Goal: Information Seeking & Learning: Learn about a topic

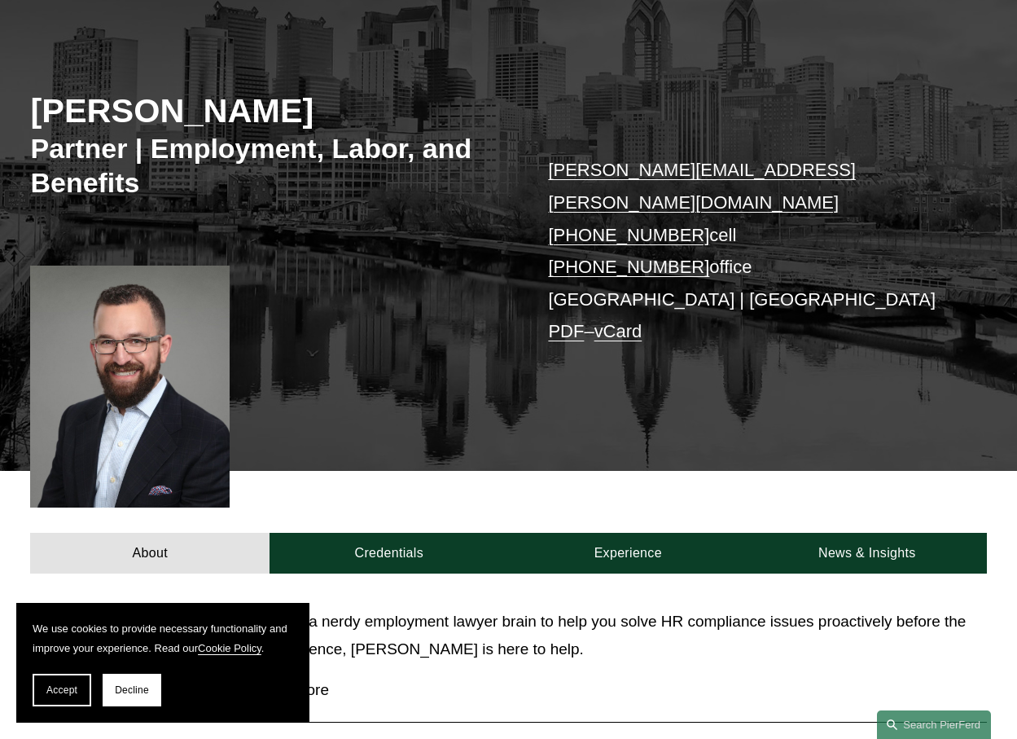
scroll to position [81, 0]
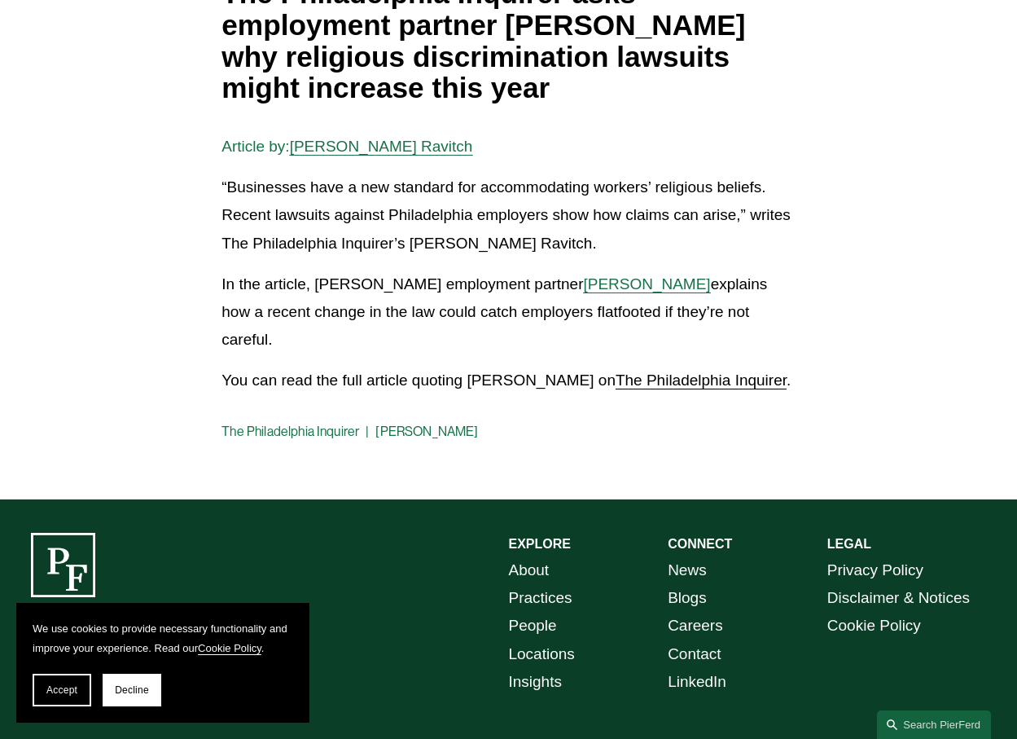
scroll to position [244, 0]
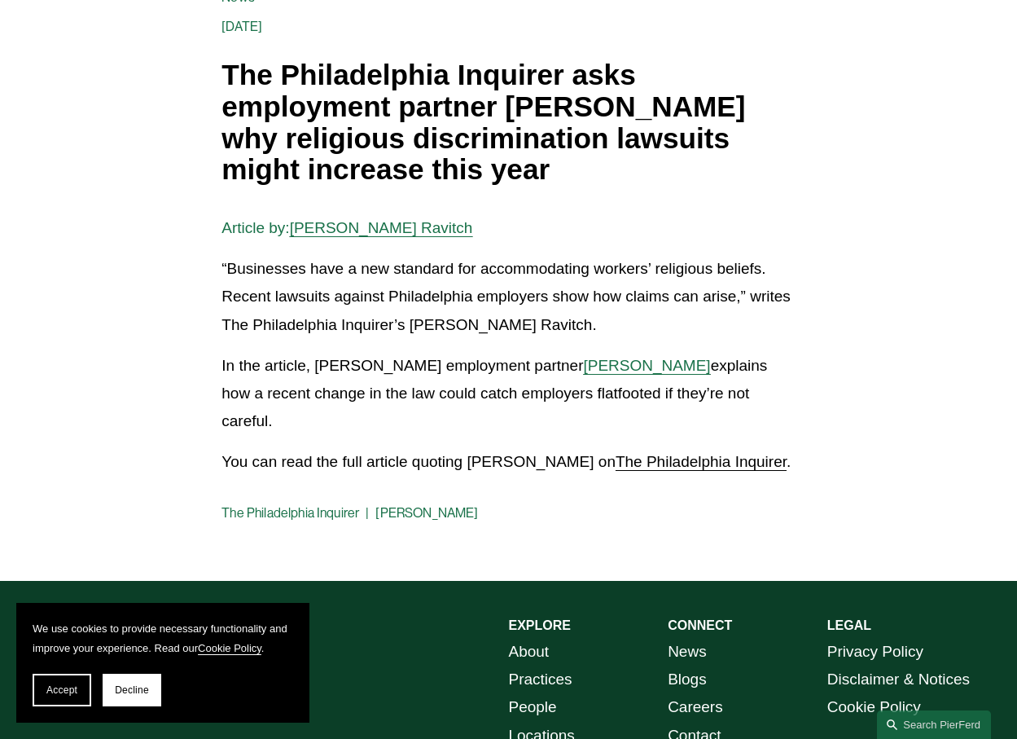
click at [632, 366] on span "[PERSON_NAME]" at bounding box center [646, 365] width 127 height 17
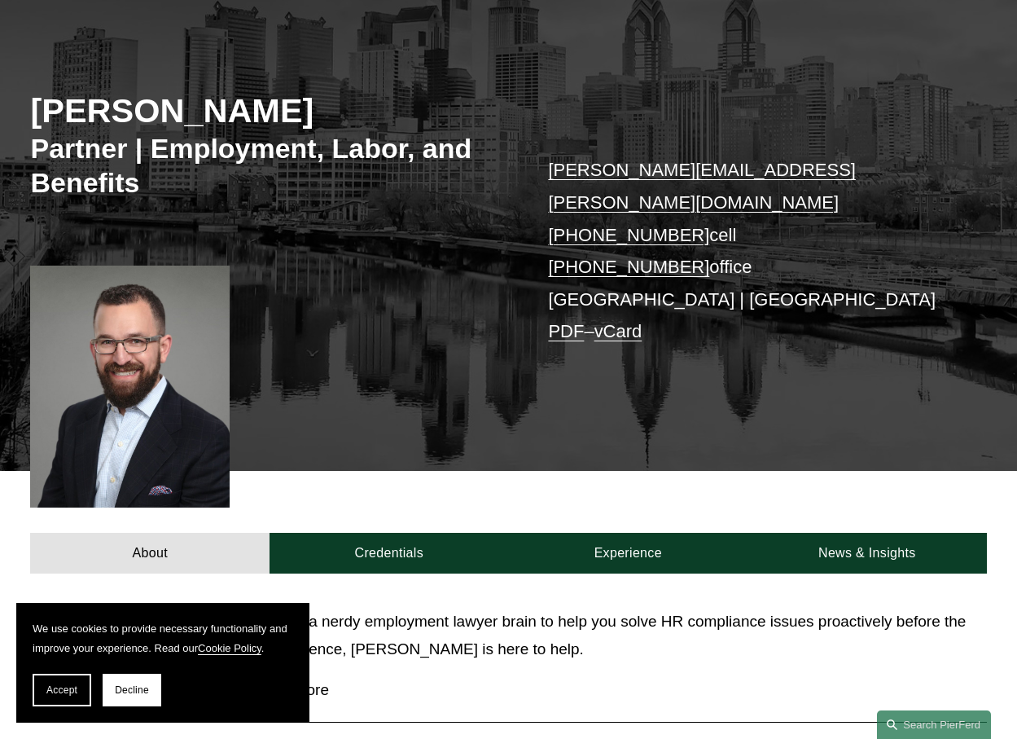
scroll to position [244, 0]
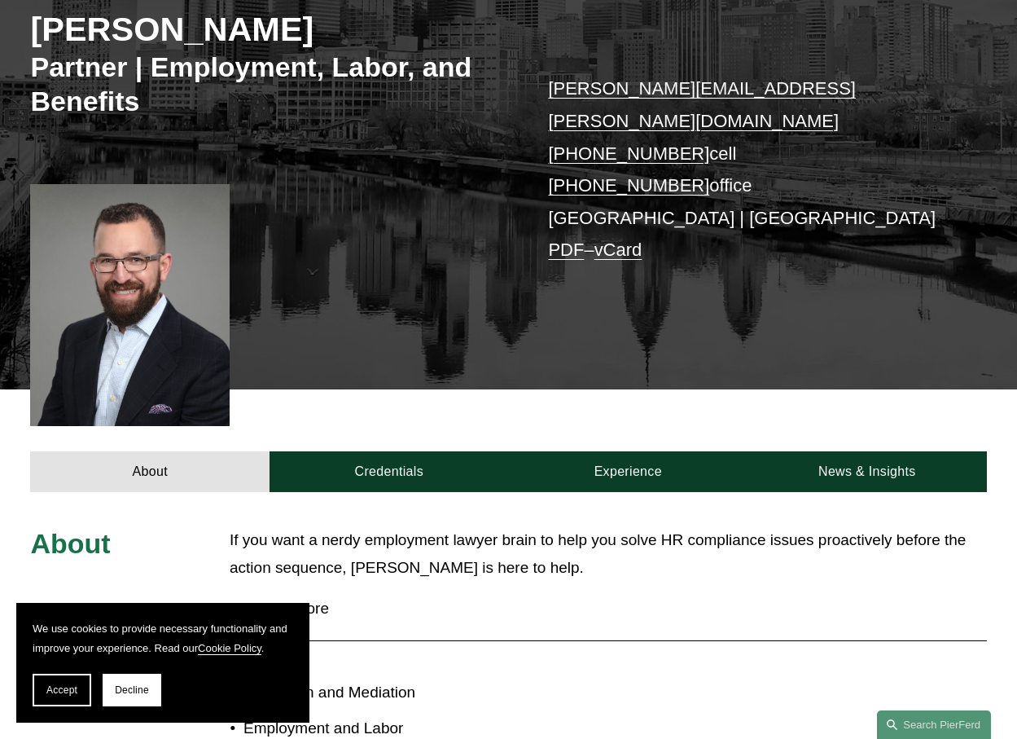
click at [24, 492] on div "About If you want a nerdy employment lawyer brain to help you solve HR complian…" at bounding box center [508, 722] width 1017 height 461
